Goal: Task Accomplishment & Management: Manage account settings

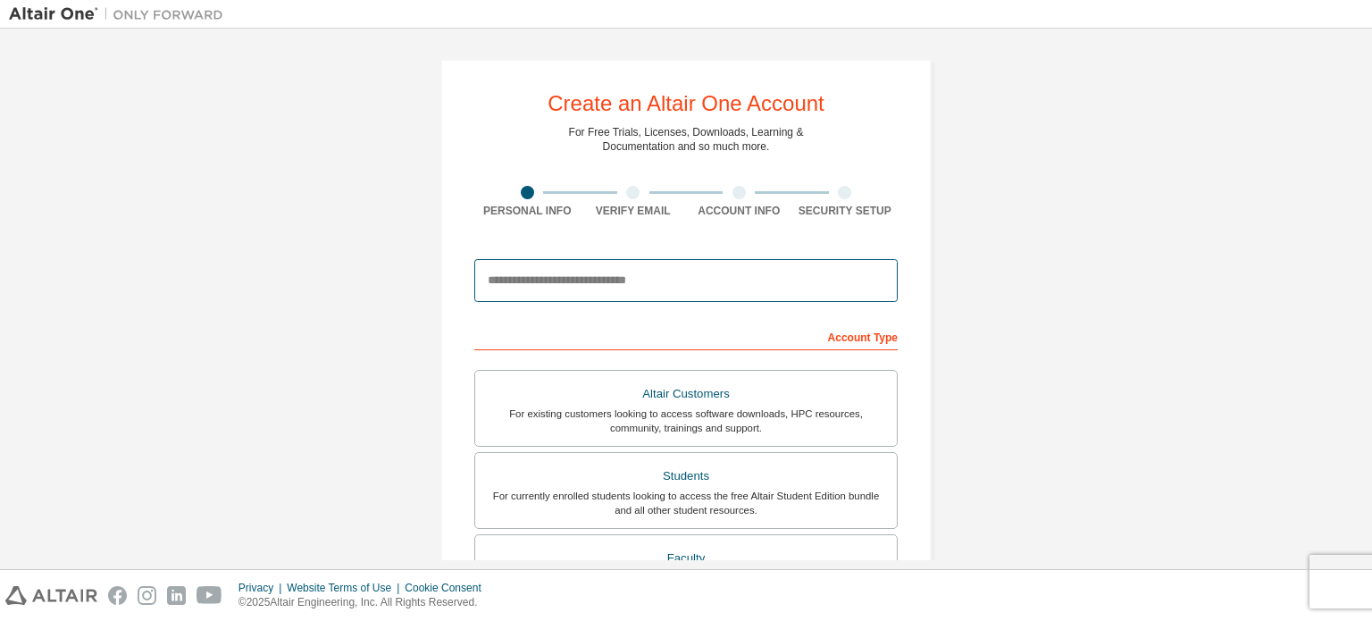
click at [800, 280] on input "email" at bounding box center [685, 280] width 423 height 43
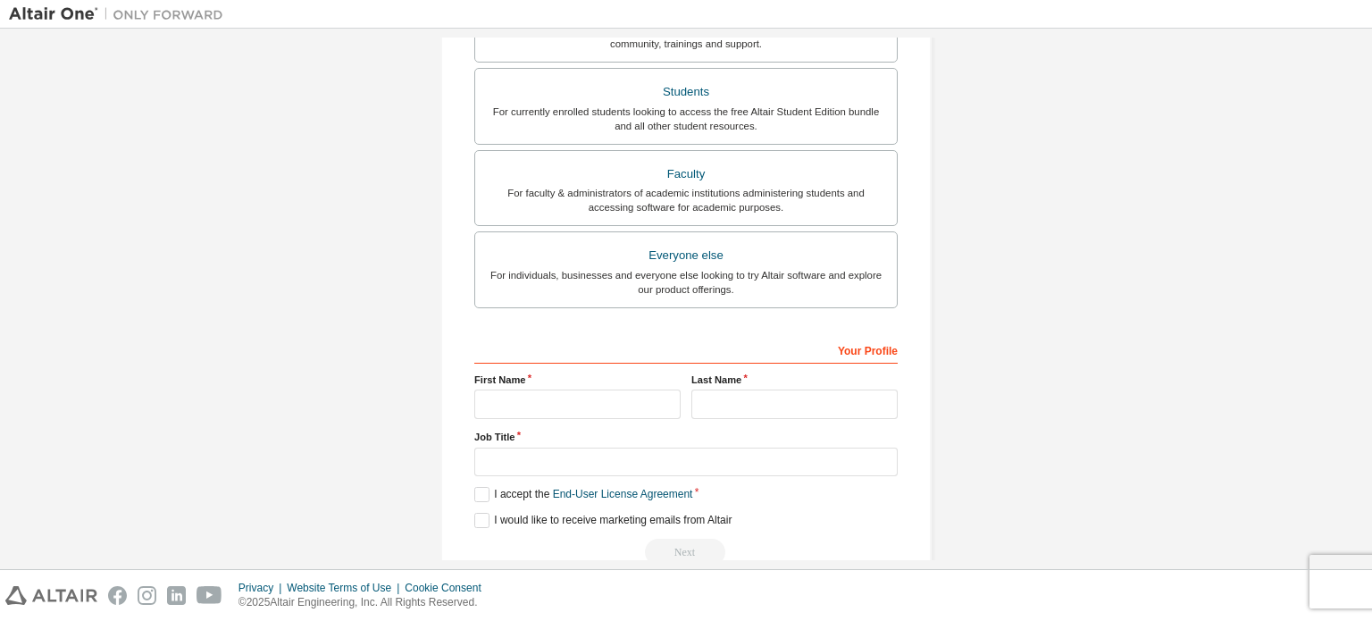
scroll to position [419, 0]
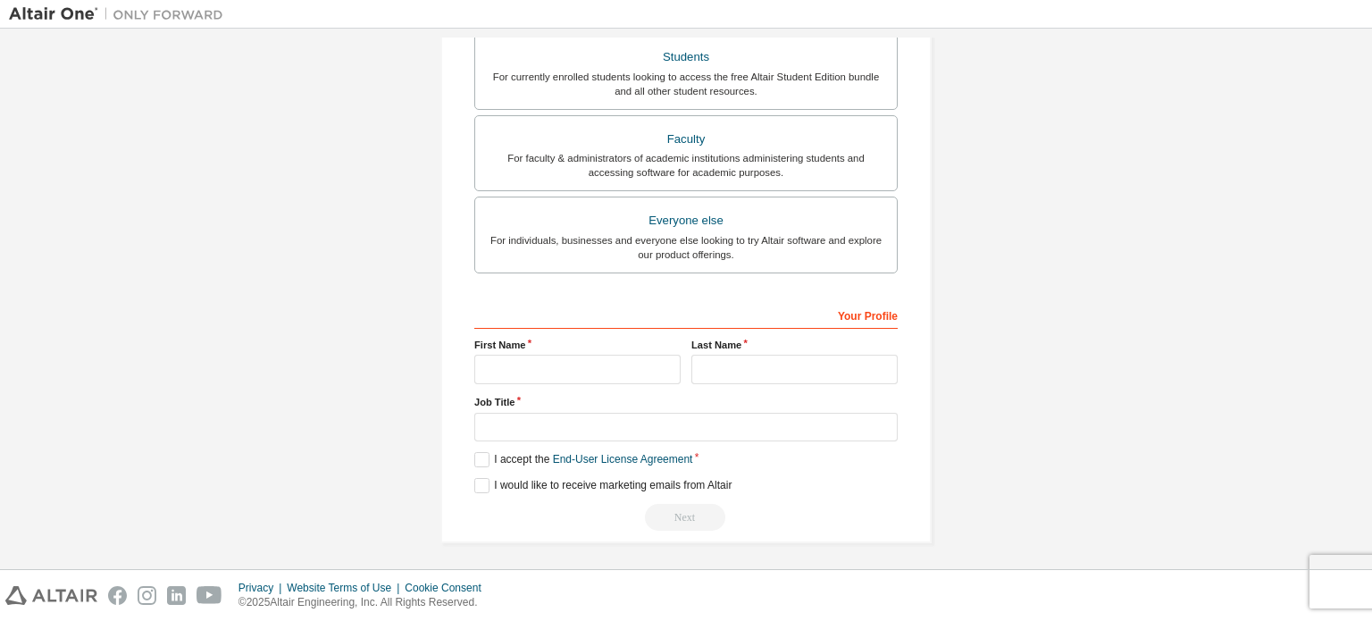
click at [999, 305] on div "Create an Altair One Account For Free Trials, Licenses, Downloads, Learning & D…" at bounding box center [686, 92] width 1354 height 946
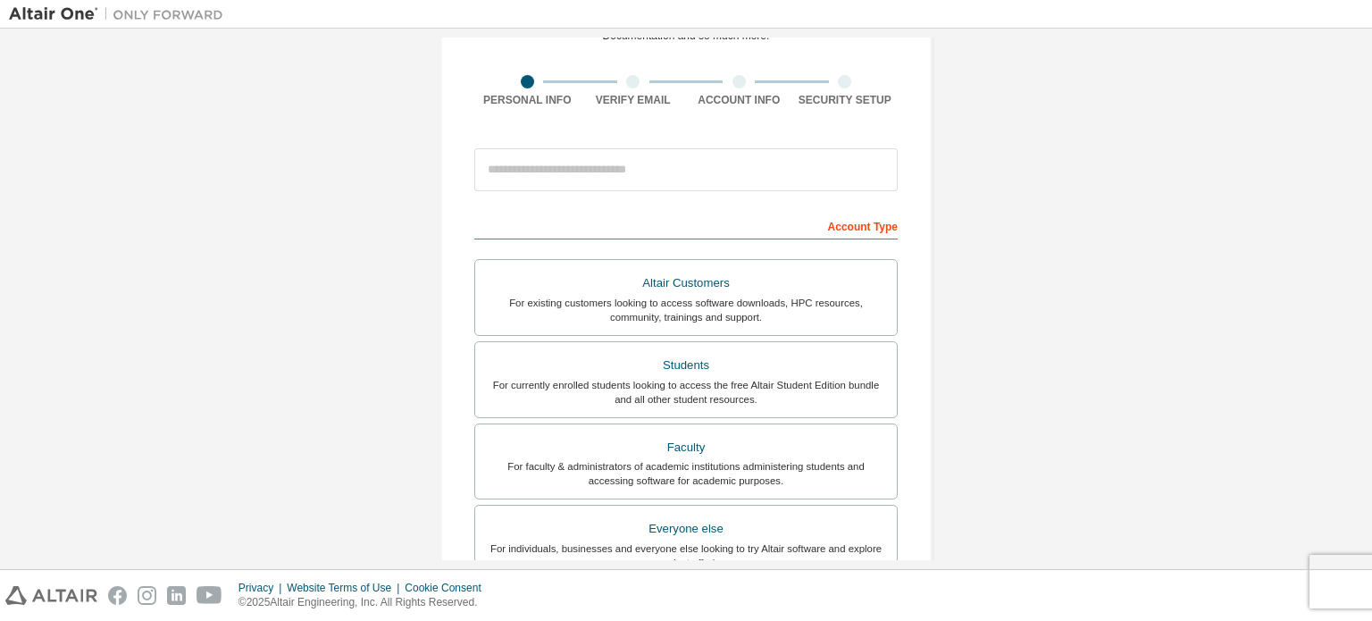
scroll to position [0, 0]
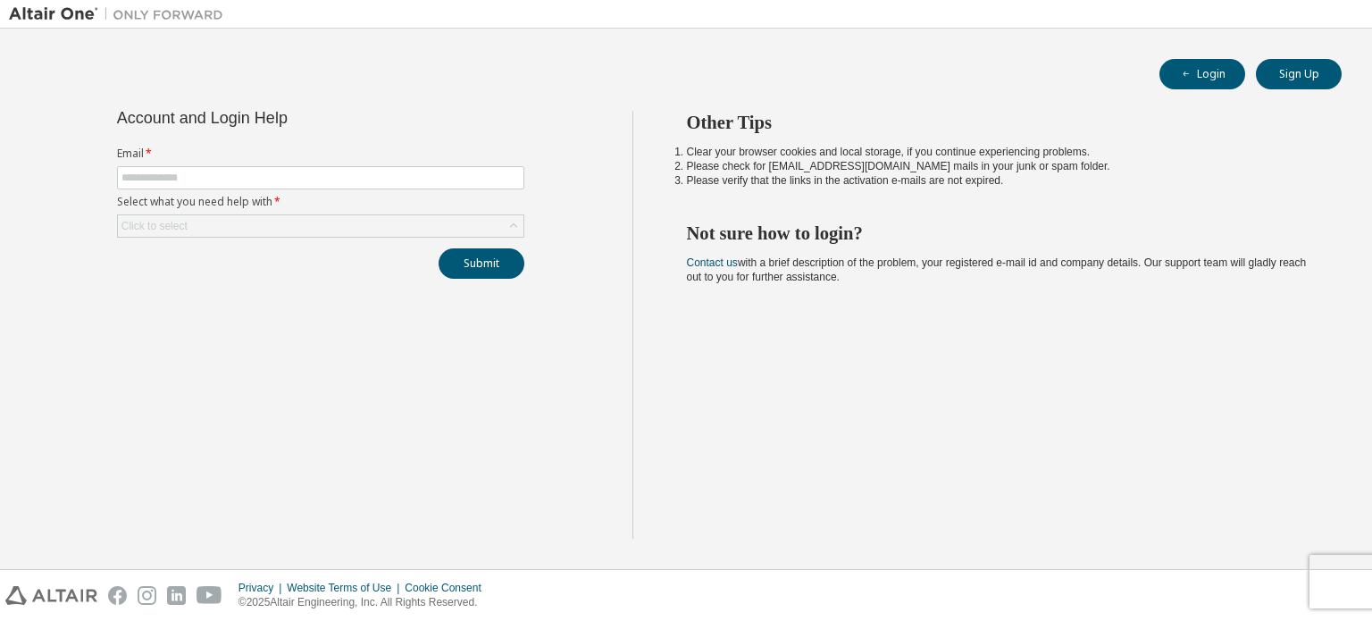
click at [339, 191] on form "Email * Select what you need help with * Click to select" at bounding box center [320, 191] width 407 height 91
click at [341, 184] on input "text" at bounding box center [320, 178] width 398 height 14
type input "**********"
click at [313, 230] on div "Click to select" at bounding box center [321, 225] width 406 height 21
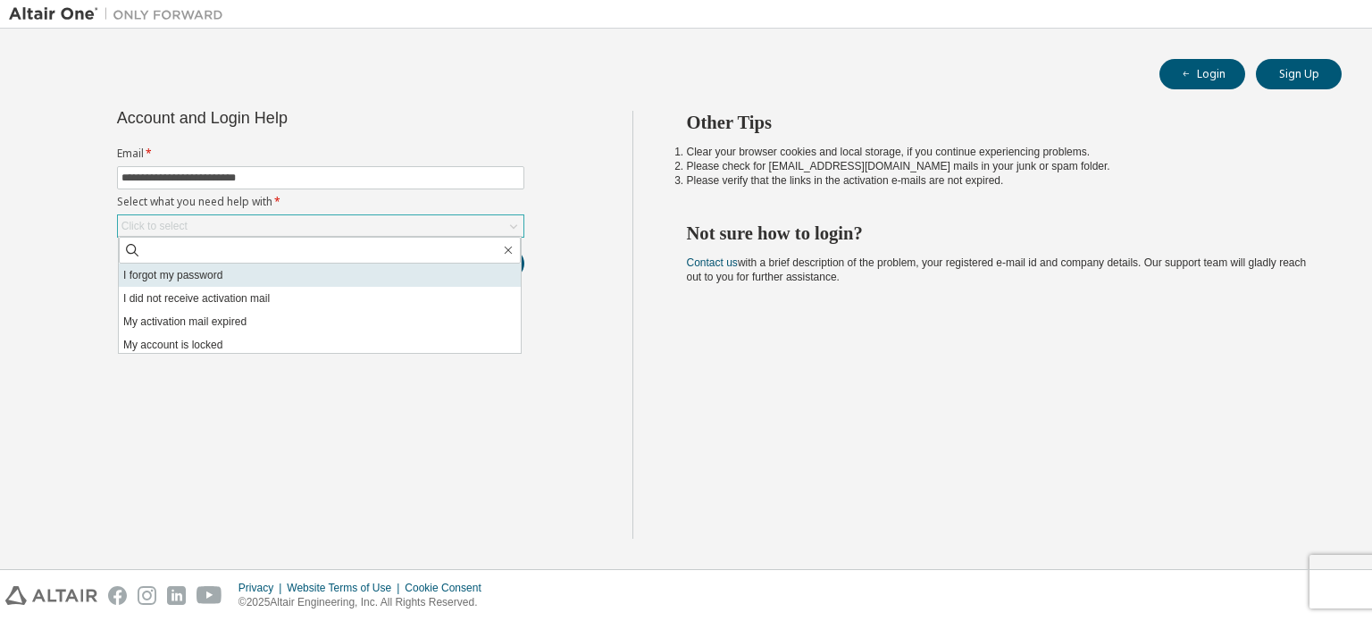
click at [304, 271] on li "I forgot my password" at bounding box center [320, 274] width 402 height 23
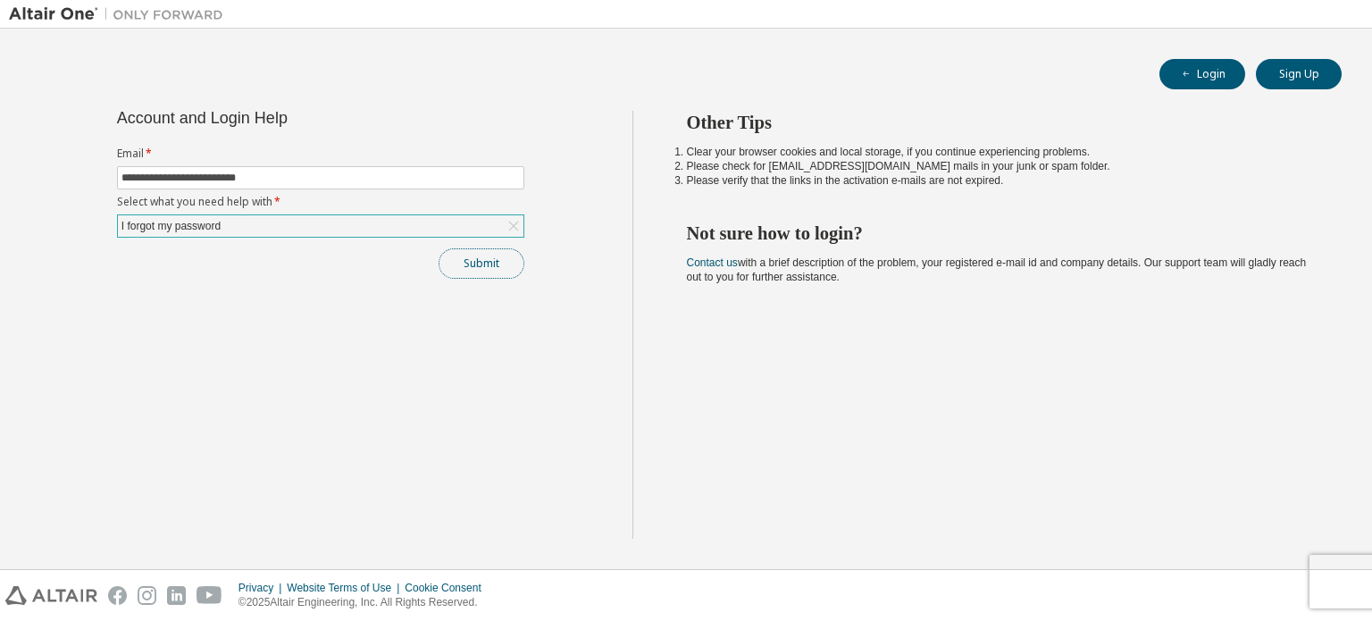
click at [492, 271] on button "Submit" at bounding box center [482, 263] width 86 height 30
click at [1217, 80] on button "Login" at bounding box center [1202, 74] width 86 height 30
